Goal: Task Accomplishment & Management: Complete application form

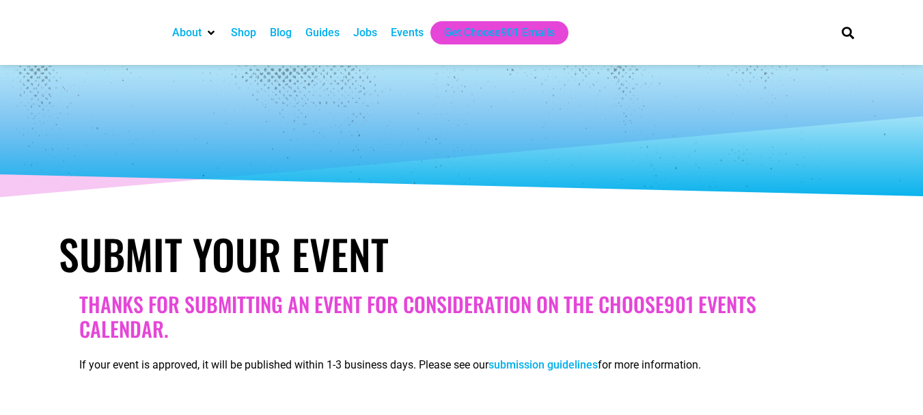
select select
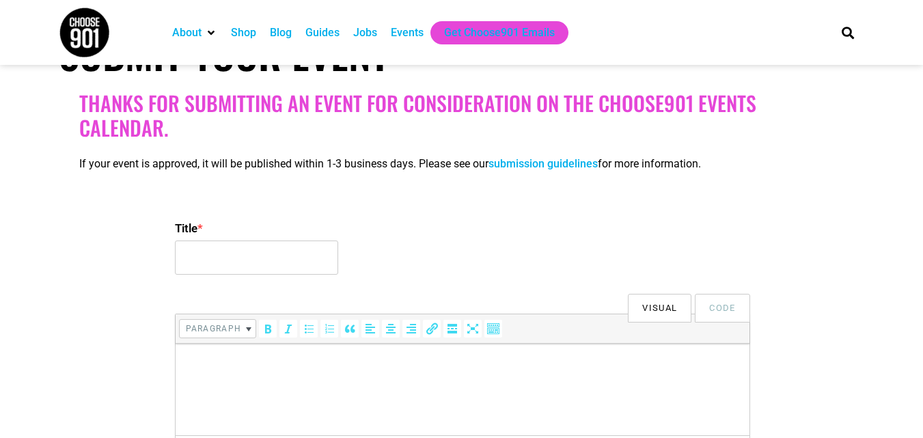
scroll to position [205, 0]
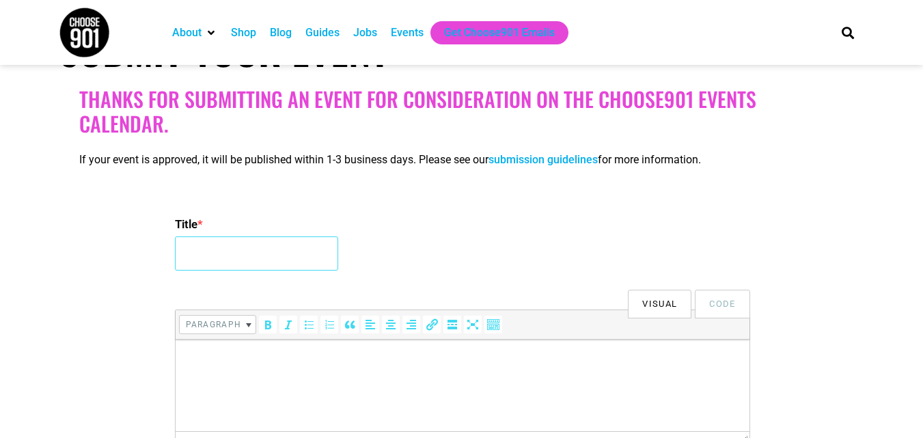
click at [241, 249] on input "Title *" at bounding box center [256, 253] width 163 height 34
paste input "International Conference on [MEDICAL_DATA] and Endocrinology 2026"
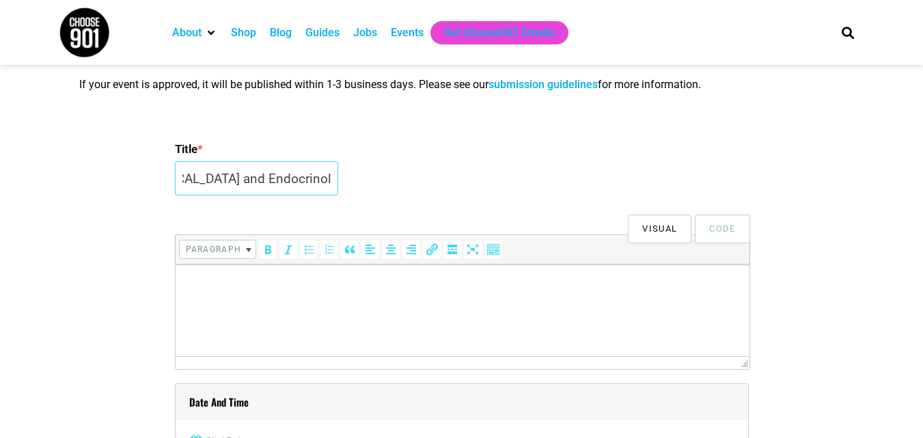
scroll to position [410, 0]
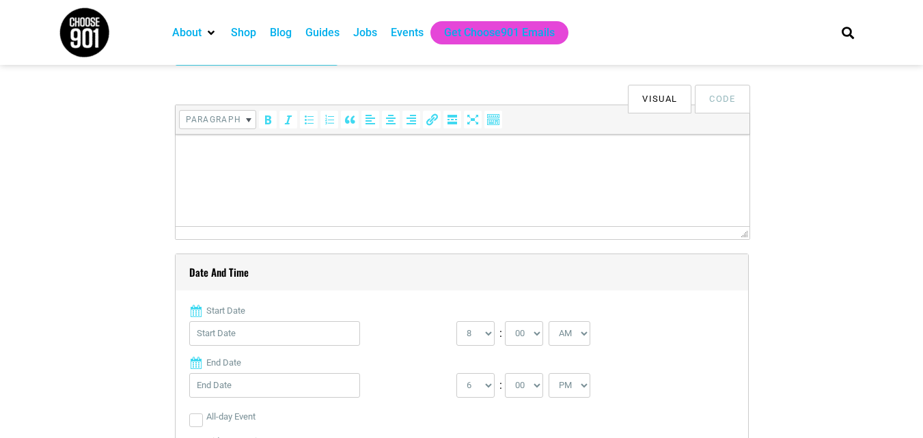
type input "International Conference on [MEDICAL_DATA] and Endocrinology 2026"
click at [219, 173] on html at bounding box center [462, 154] width 574 height 38
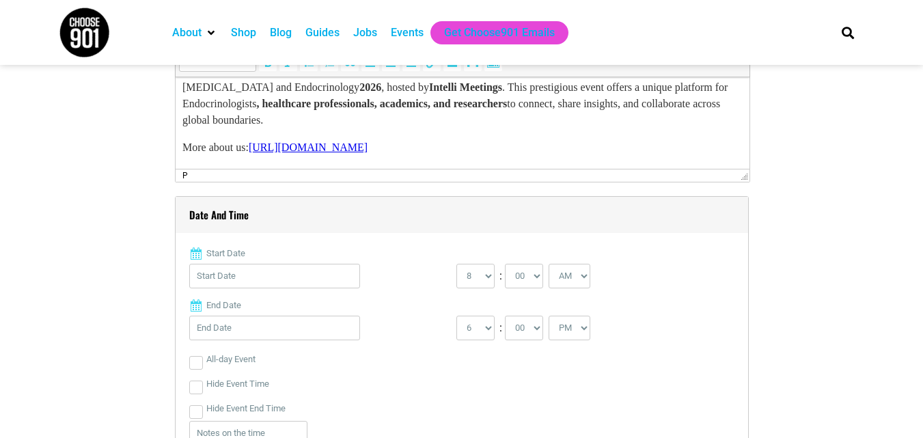
scroll to position [547, 0]
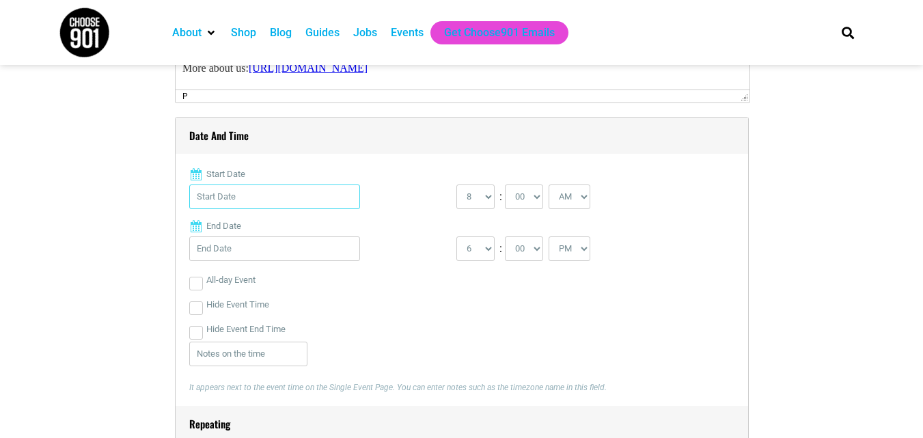
click at [252, 200] on input "Start Date" at bounding box center [274, 196] width 171 height 25
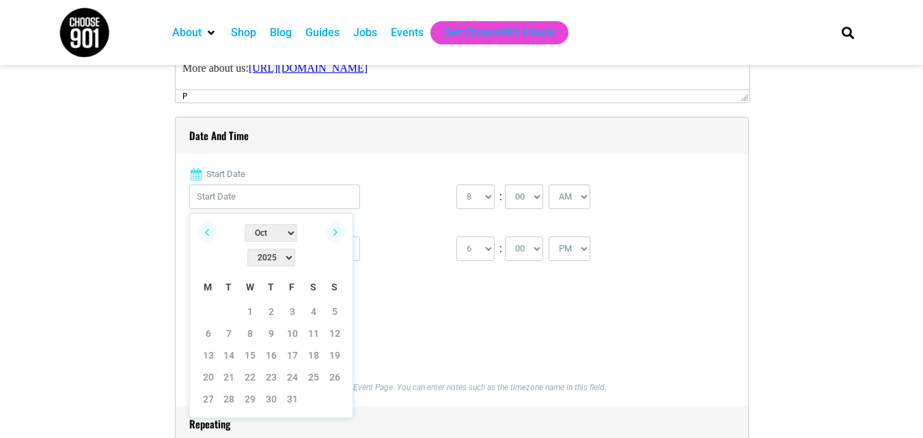
click at [295, 249] on select "2022 2023 2024 2025 2026 2027 2028 2029 2030" at bounding box center [271, 258] width 48 height 18
click at [251, 231] on select "Jan Feb Mar Apr May Jun [DATE] Aug Sep Oct Nov Dec" at bounding box center [271, 233] width 53 height 18
click at [206, 367] on link "20" at bounding box center [208, 377] width 20 height 20
type input "[DATE]"
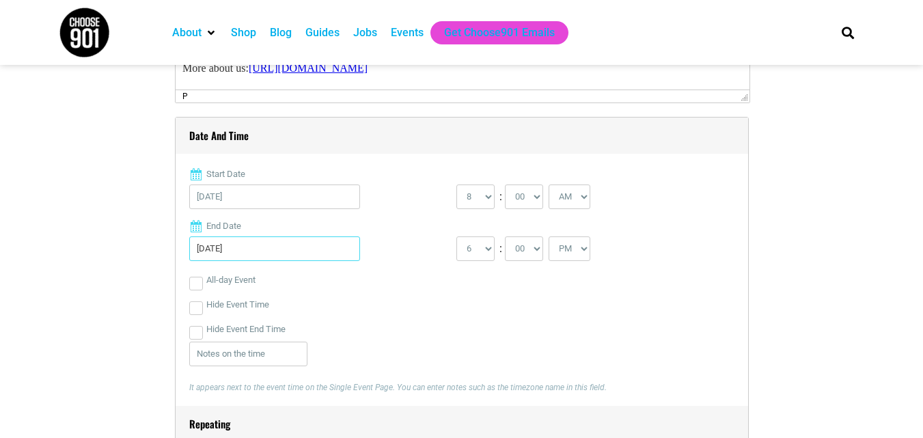
click at [296, 254] on input "[DATE]" at bounding box center [274, 248] width 171 height 25
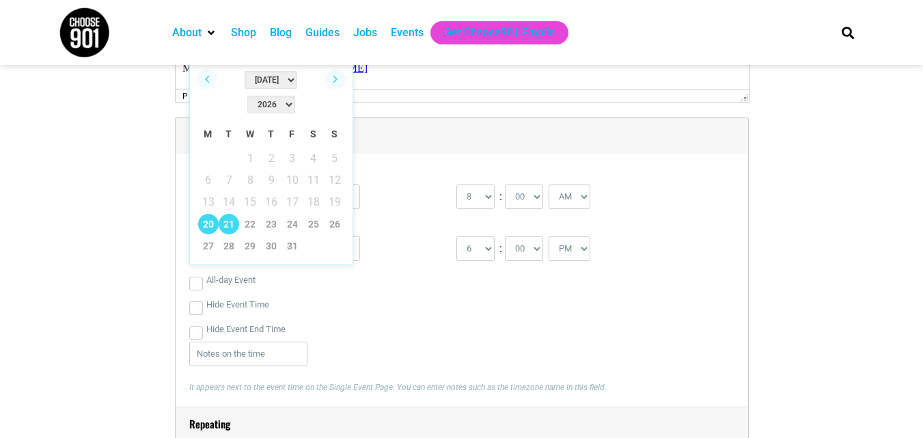
click at [232, 214] on link "21" at bounding box center [229, 224] width 20 height 20
type input "[DATE]"
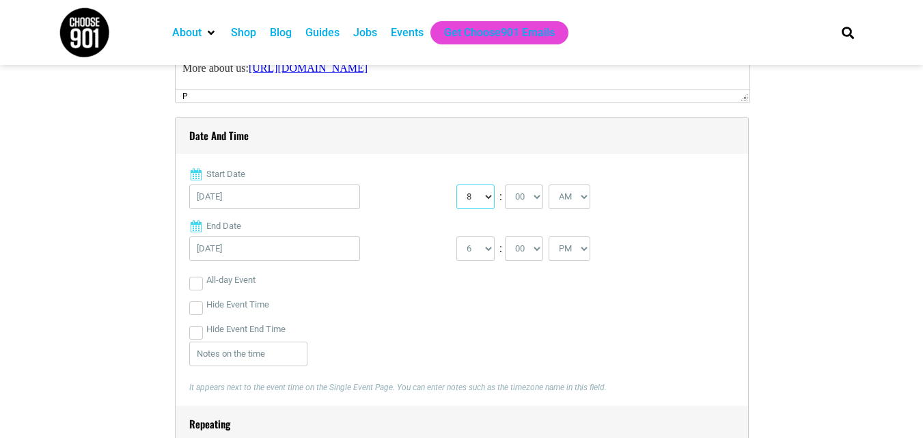
click at [477, 195] on select "0 1 2 3 4 5 6 7 8 9 10 11 12" at bounding box center [475, 196] width 38 height 25
select select "9"
click at [456, 185] on select "0 1 2 3 4 5 6 7 8 9 10 11 12" at bounding box center [475, 196] width 38 height 25
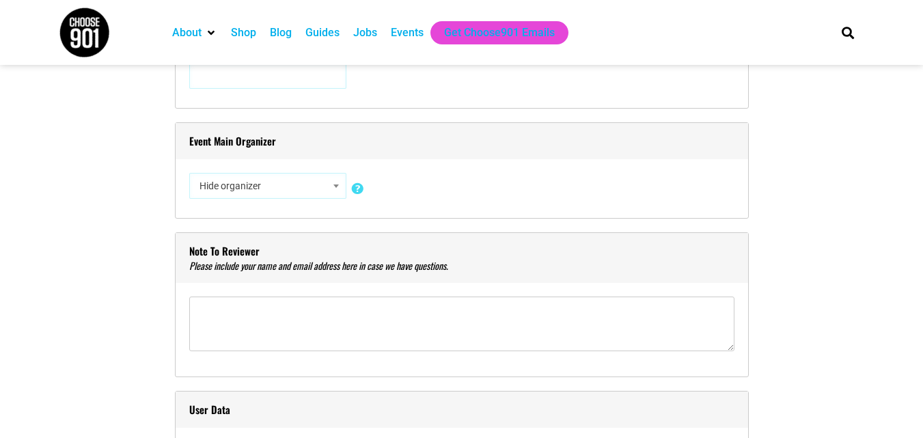
scroll to position [1230, 0]
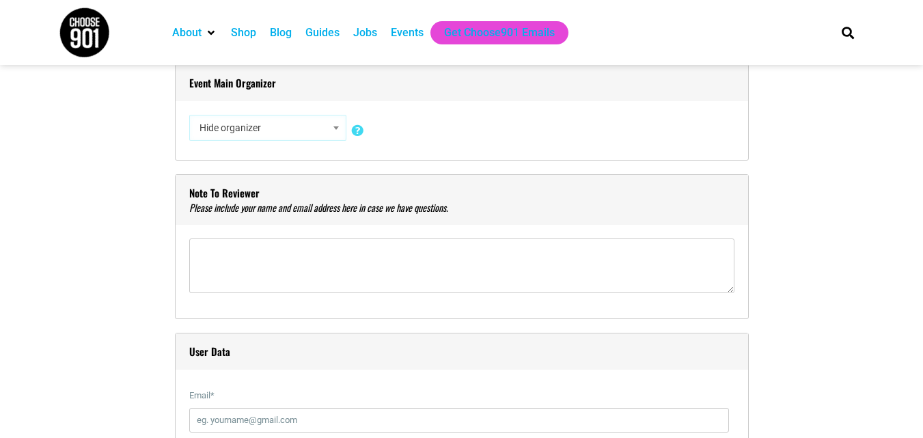
click at [298, 130] on span "Hide organizer" at bounding box center [268, 127] width 148 height 25
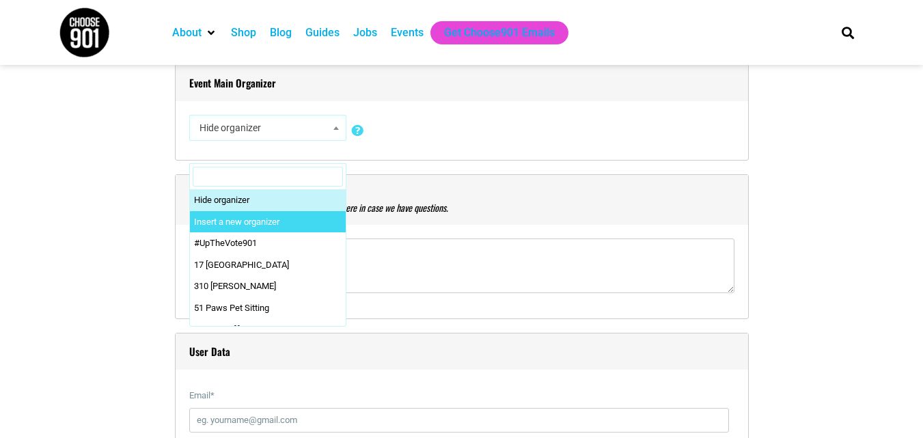
select select "0"
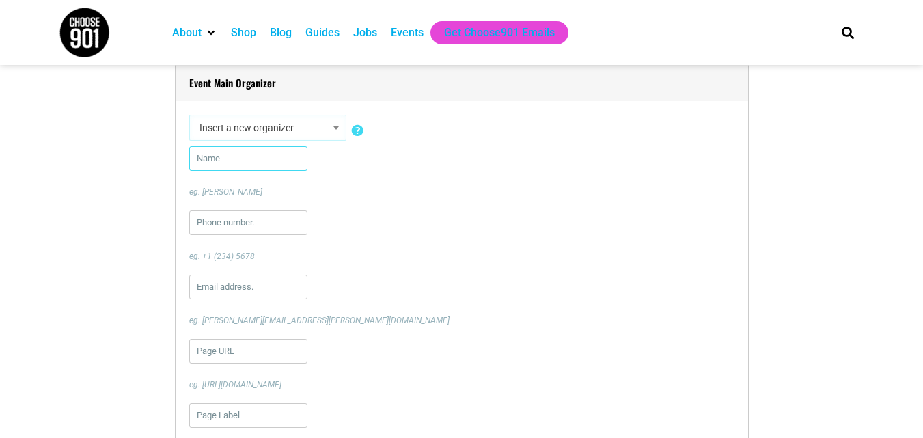
click at [240, 159] on input "text" at bounding box center [248, 158] width 118 height 25
click at [337, 120] on span at bounding box center [336, 128] width 14 height 18
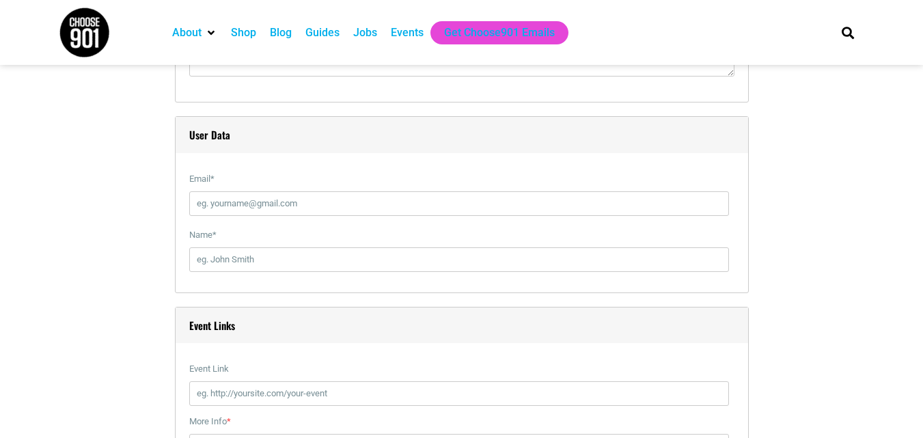
scroll to position [1982, 0]
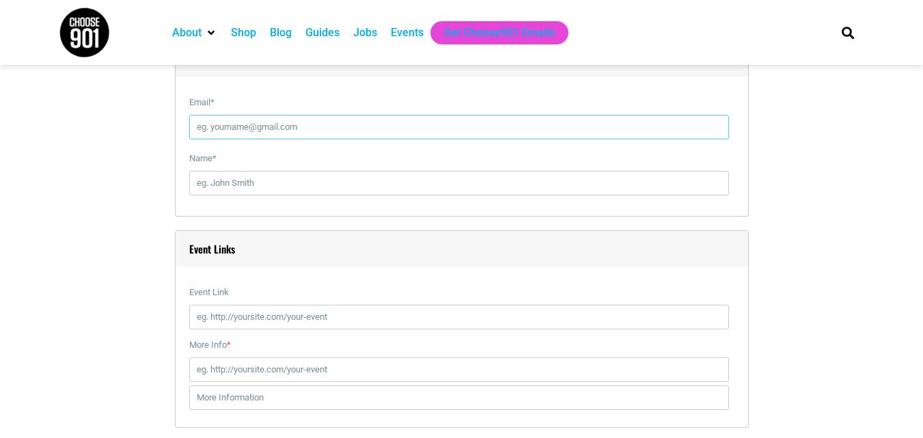
click at [264, 120] on input "Email *" at bounding box center [459, 127] width 540 height 25
type input "[MEDICAL_DATA][EMAIL_ADDRESS][DOMAIN_NAME]"
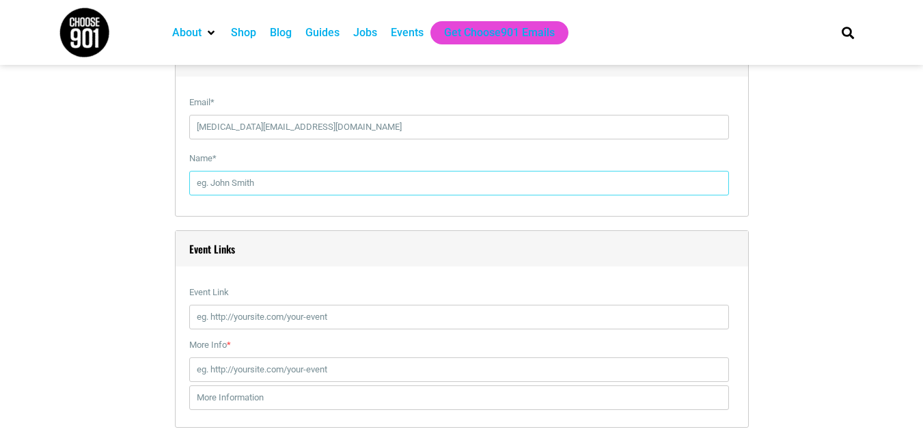
click at [237, 189] on input "Name *" at bounding box center [459, 183] width 540 height 25
type input "[DATE][PERSON_NAME]"
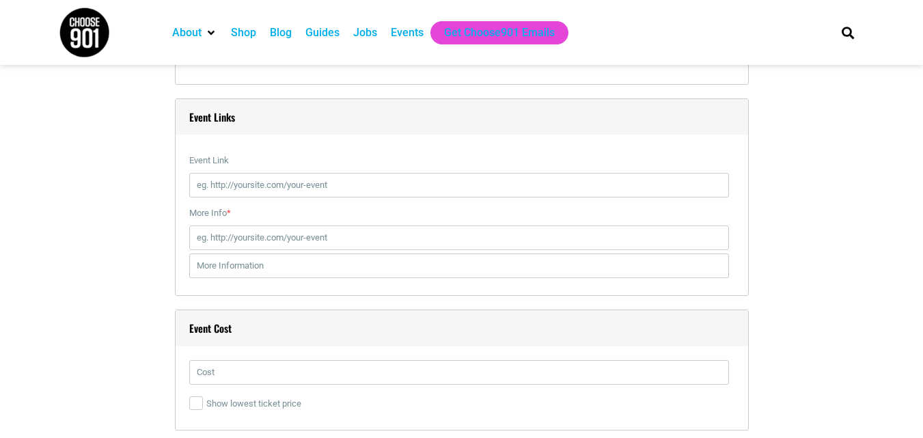
scroll to position [2118, 0]
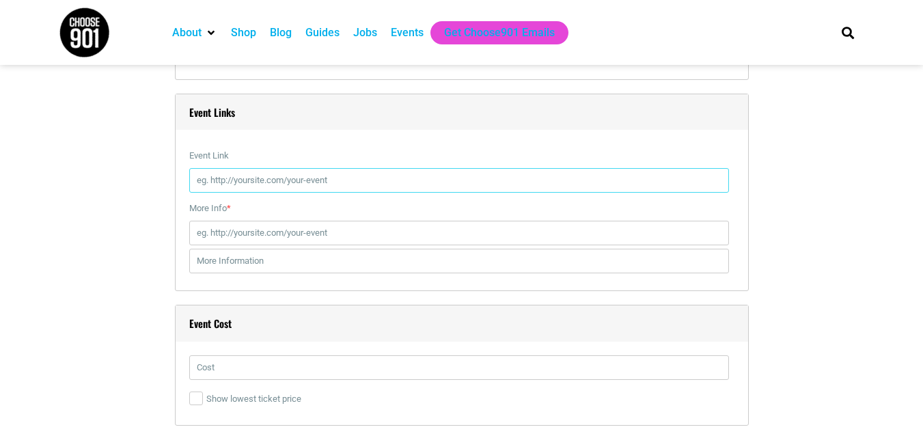
click at [240, 188] on input "Event Link" at bounding box center [459, 180] width 540 height 25
paste input "[URL][DOMAIN_NAME]"
type input "[URL][DOMAIN_NAME]"
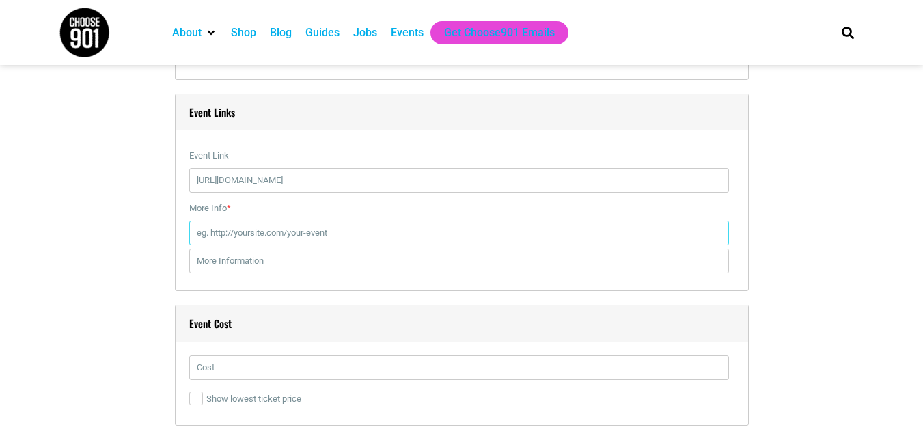
click at [258, 233] on input "More Info *" at bounding box center [459, 233] width 540 height 25
paste input "[URL][DOMAIN_NAME]"
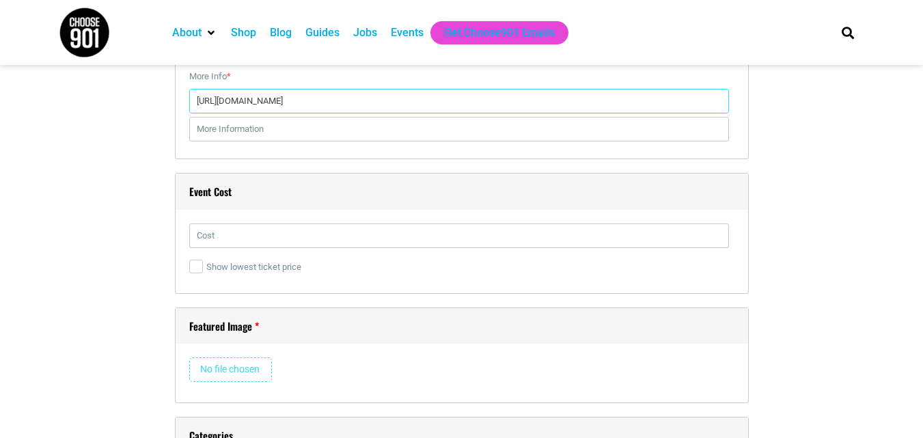
scroll to position [2255, 0]
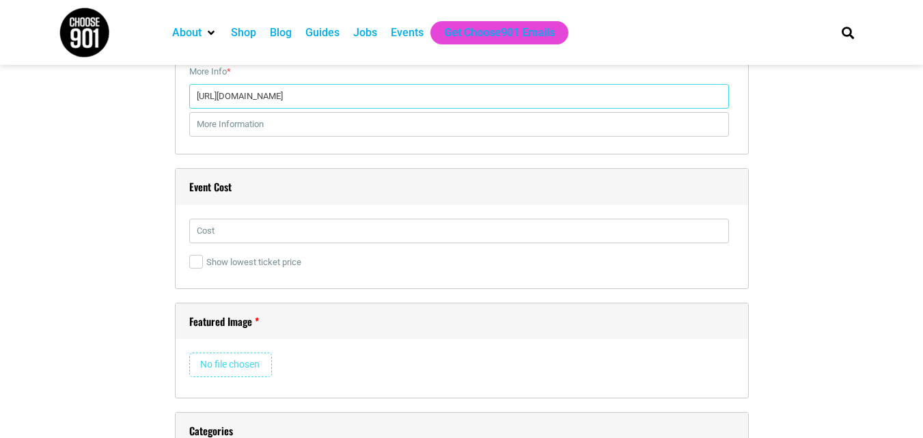
type input "[URL][DOMAIN_NAME]"
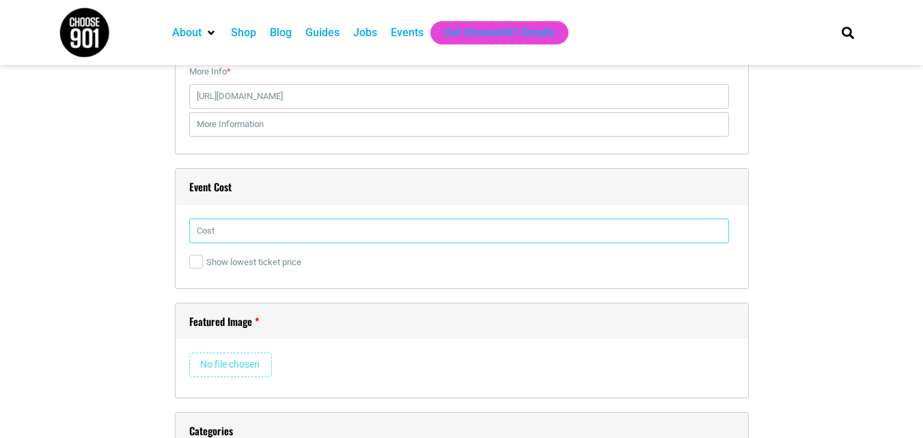
click at [251, 237] on input "text" at bounding box center [459, 231] width 540 height 25
type input "799"
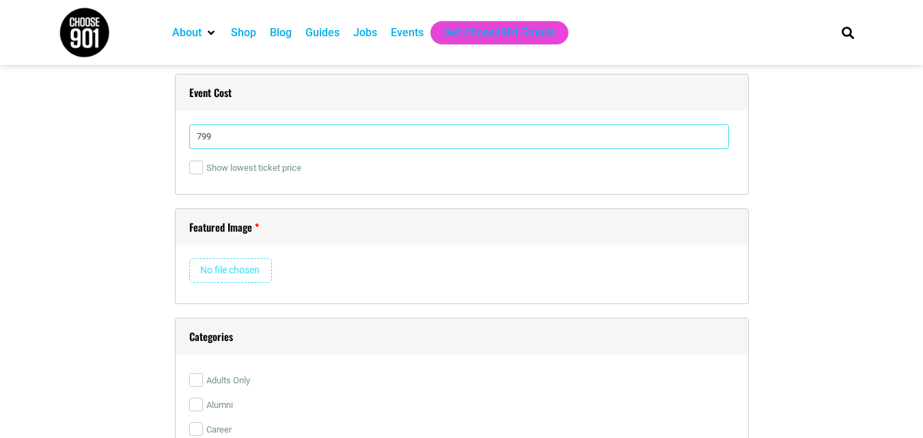
scroll to position [2392, 0]
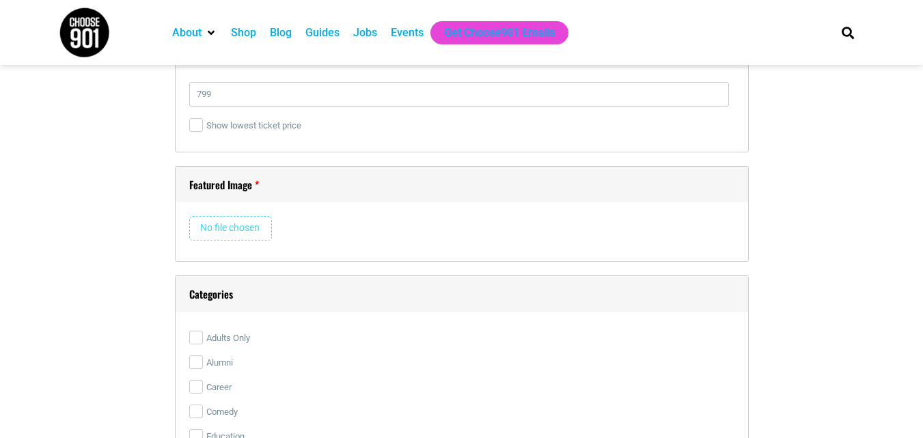
click at [221, 223] on input "file" at bounding box center [230, 228] width 83 height 25
type input "C:\fakepath\[GEOGRAPHIC_DATA], [GEOGRAPHIC_DATA]jpg"
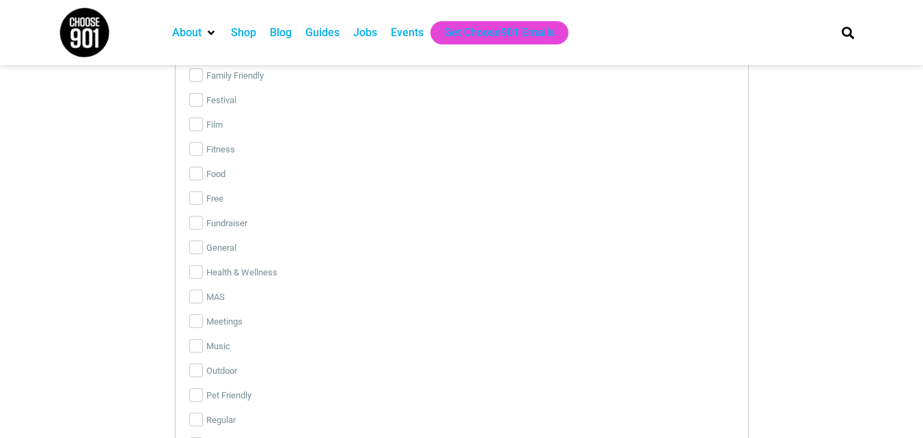
scroll to position [3060, 0]
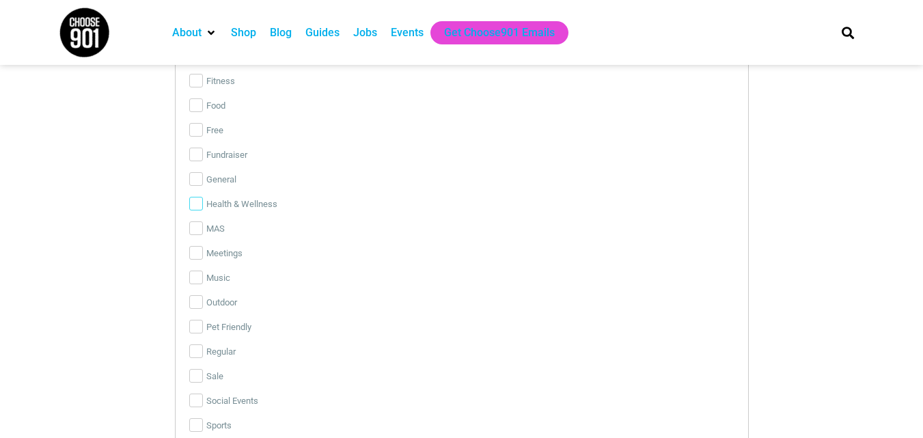
click at [196, 200] on input "Health & Wellness" at bounding box center [196, 204] width 14 height 14
checkbox input "true"
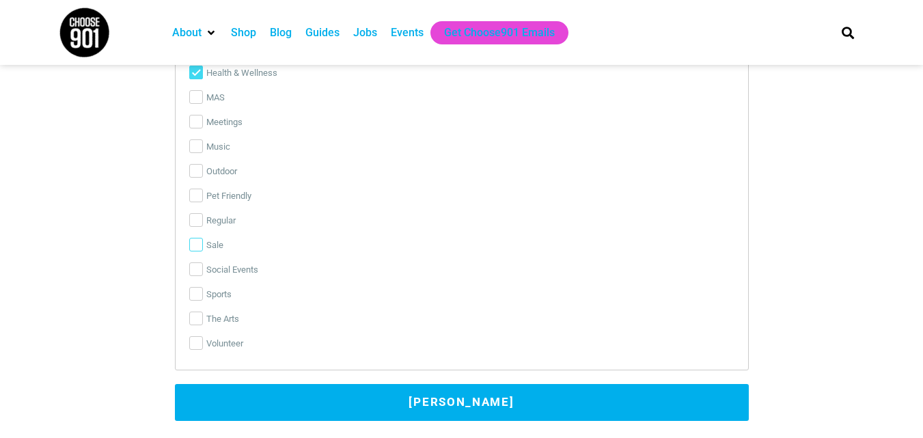
scroll to position [3197, 0]
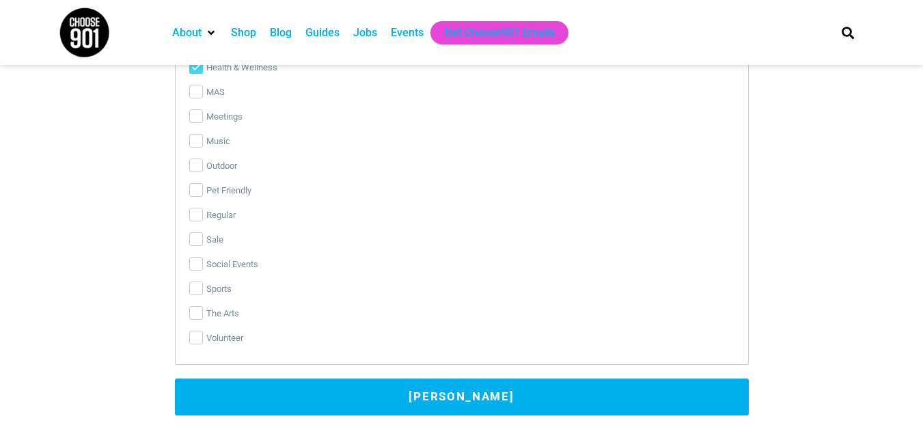
click at [415, 390] on button "[PERSON_NAME]" at bounding box center [462, 397] width 574 height 37
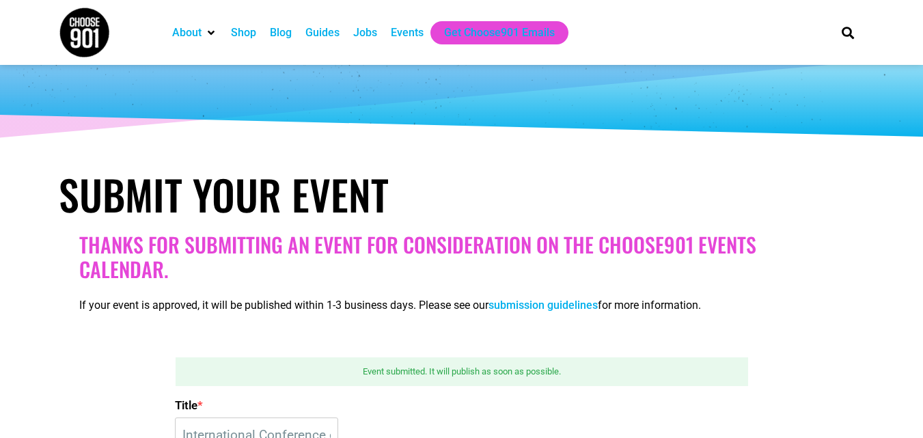
scroll to position [166, 0]
